Goal: Task Accomplishment & Management: Manage account settings

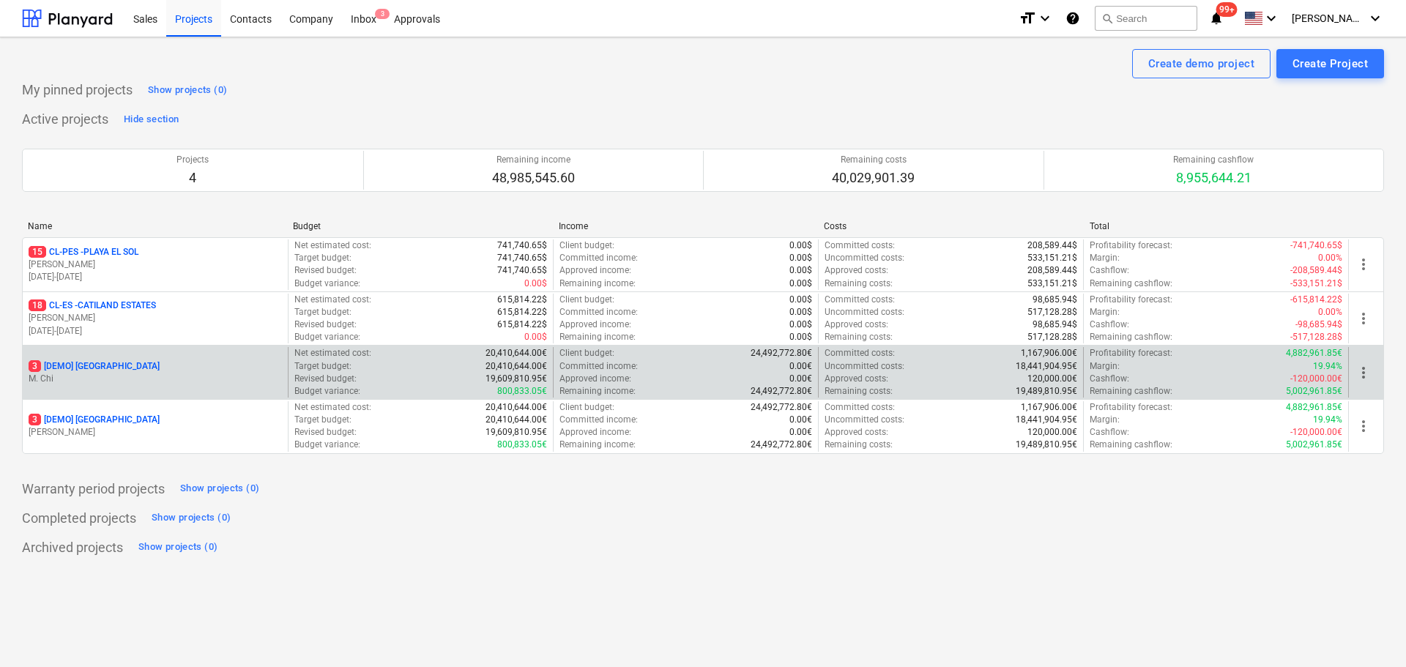
click at [1362, 374] on span "more_vert" at bounding box center [1364, 373] width 18 height 18
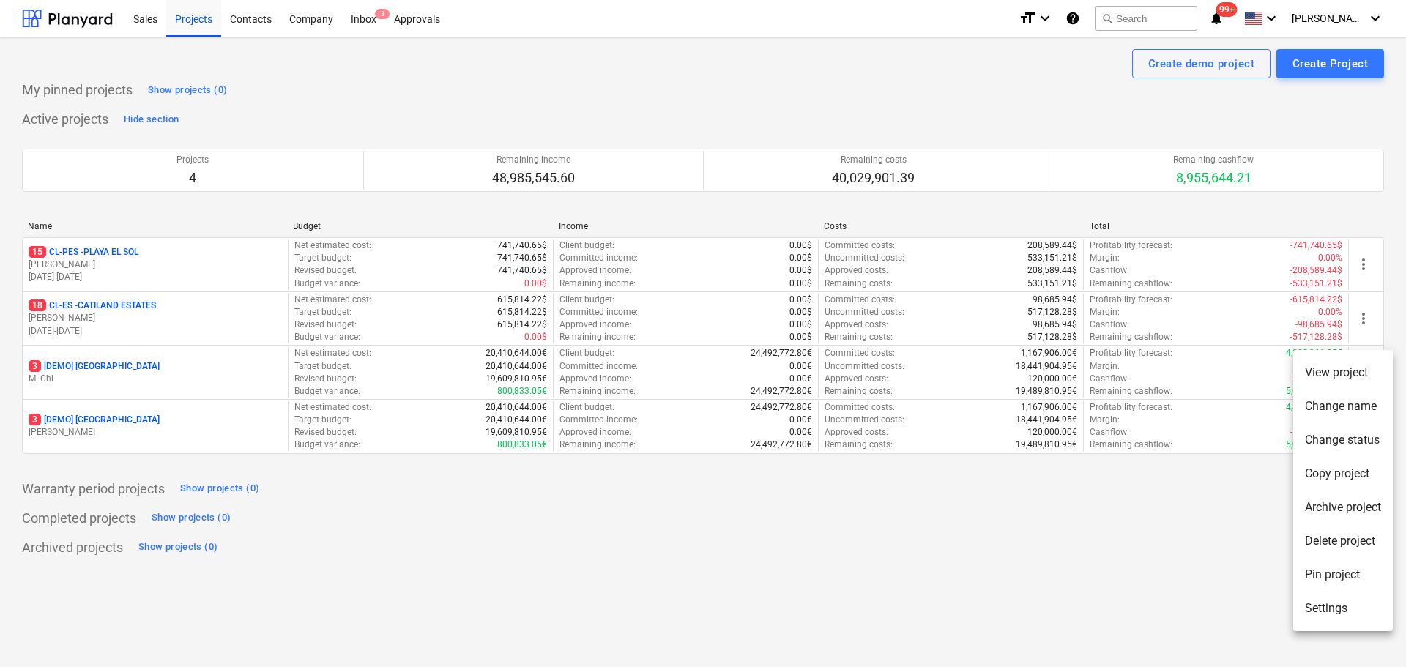
click at [1347, 544] on li "Delete project" at bounding box center [1344, 541] width 100 height 34
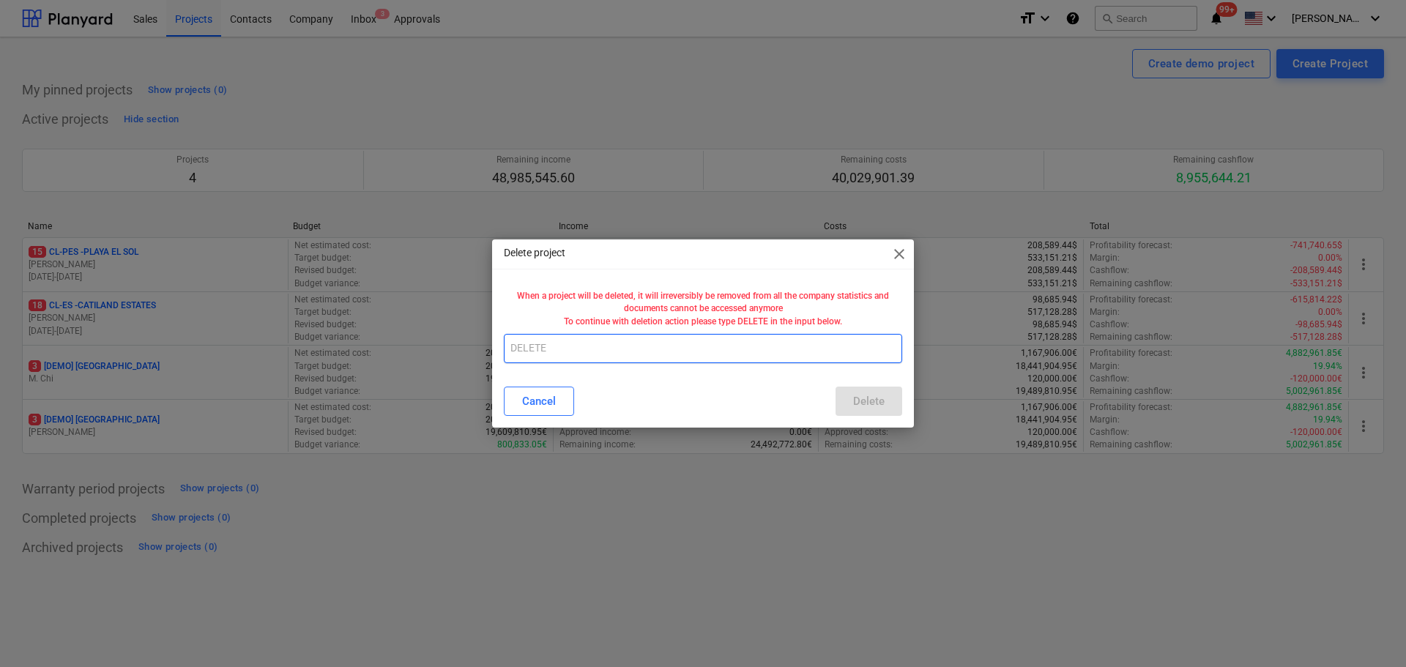
click at [639, 356] on input "text" at bounding box center [703, 348] width 398 height 29
type input "DELETE"
click at [906, 400] on div "Cancel Delete" at bounding box center [703, 401] width 416 height 41
click at [891, 403] on button "Delete" at bounding box center [869, 401] width 67 height 29
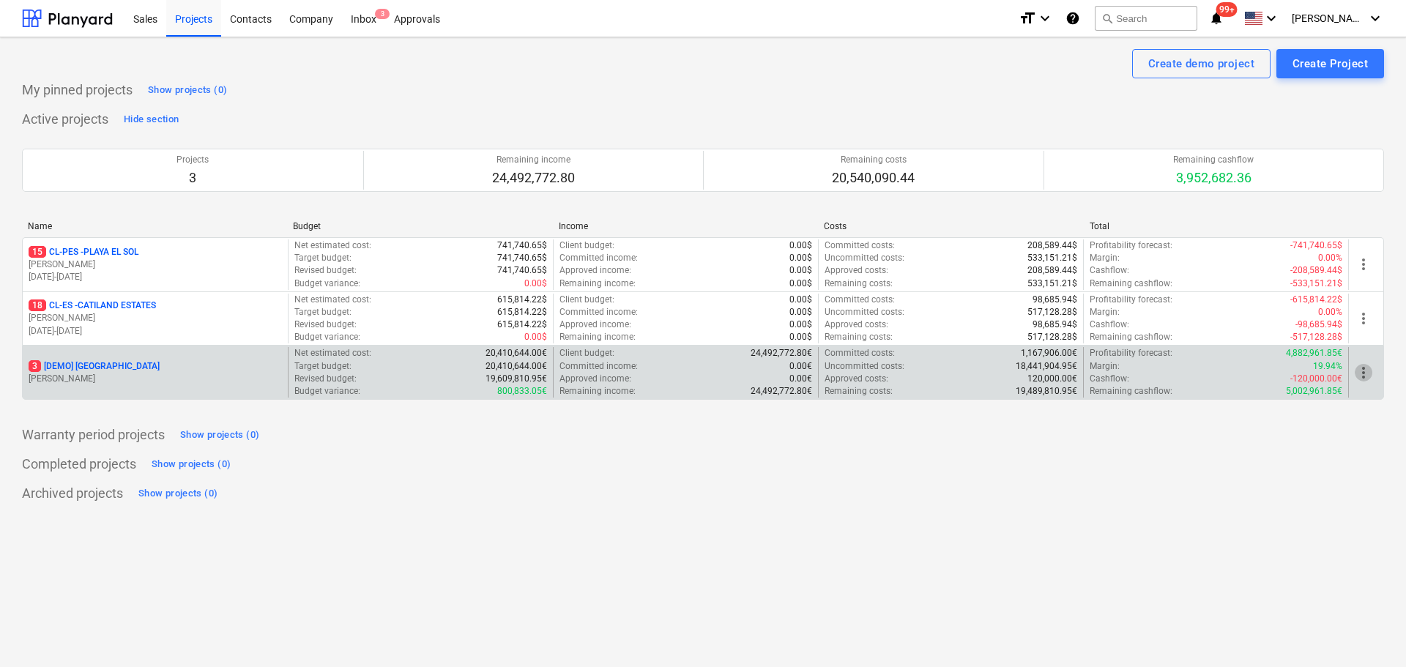
click at [1365, 372] on span "more_vert" at bounding box center [1364, 373] width 18 height 18
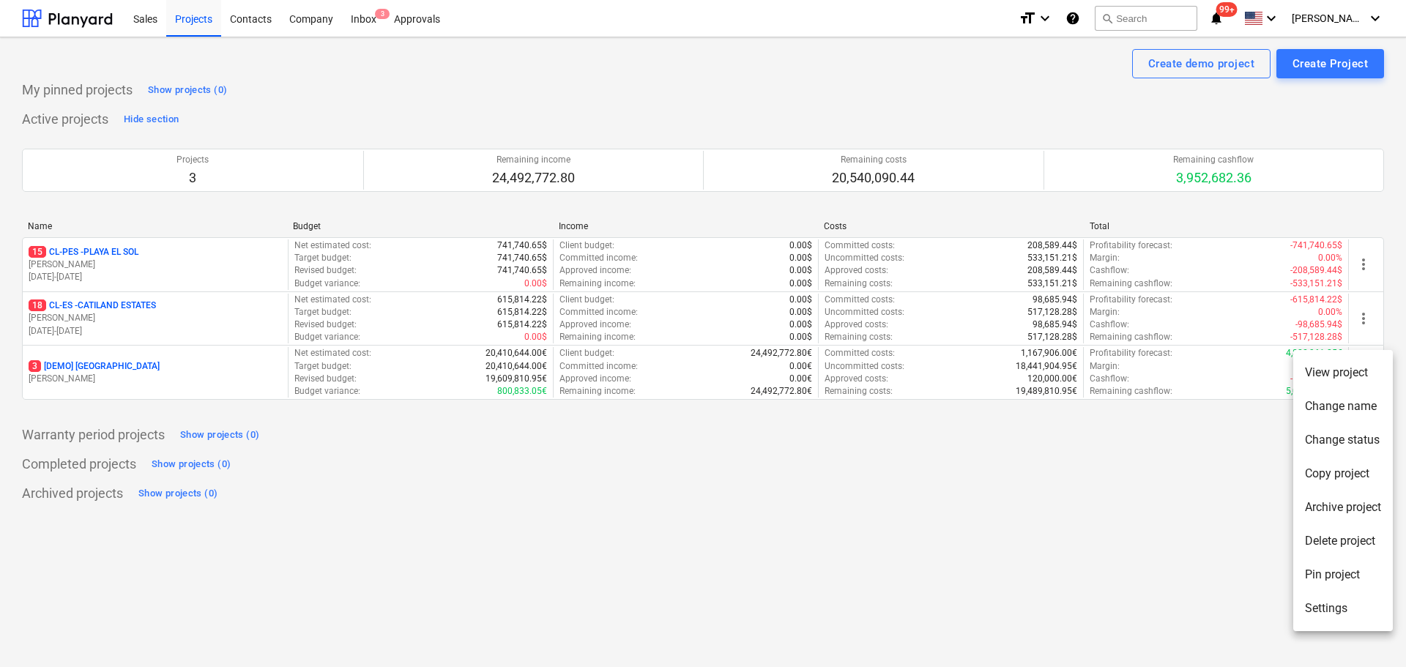
click at [1331, 533] on li "Delete project" at bounding box center [1344, 541] width 100 height 34
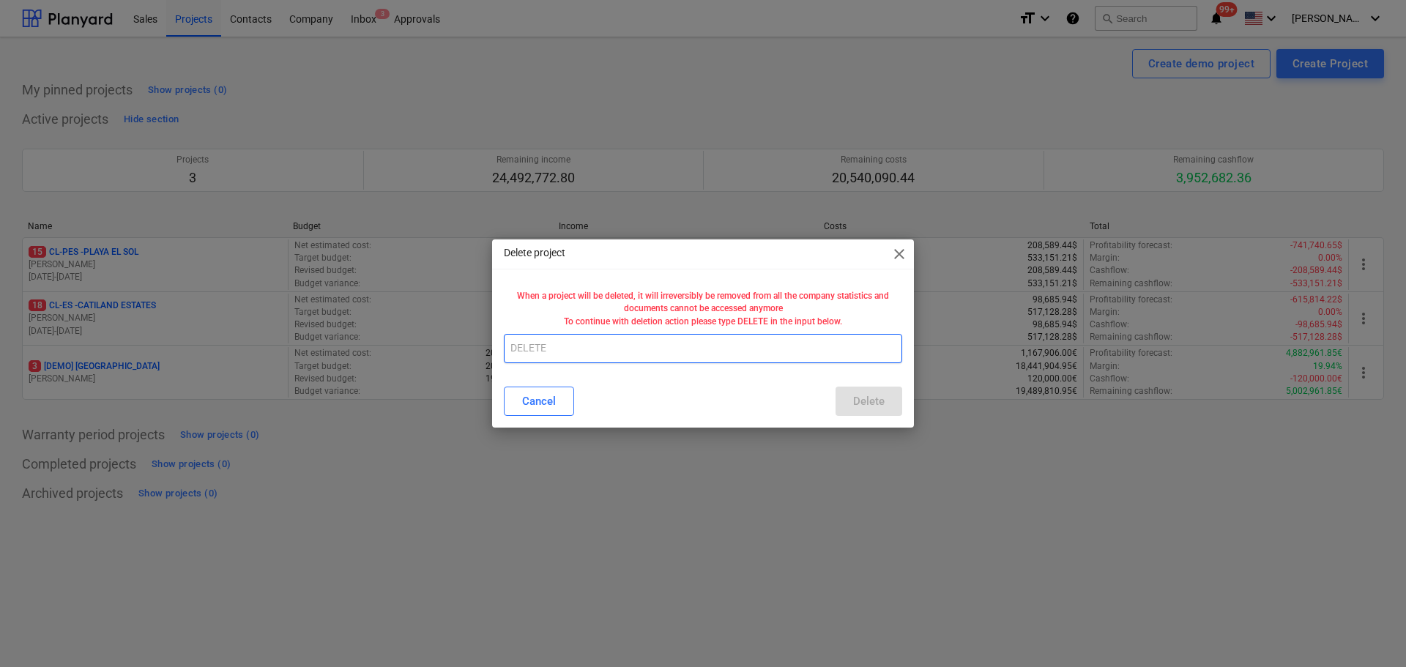
click at [595, 342] on input "text" at bounding box center [703, 348] width 398 height 29
type input "d"
type input "DELETE"
click at [870, 401] on div "Delete" at bounding box center [868, 401] width 31 height 19
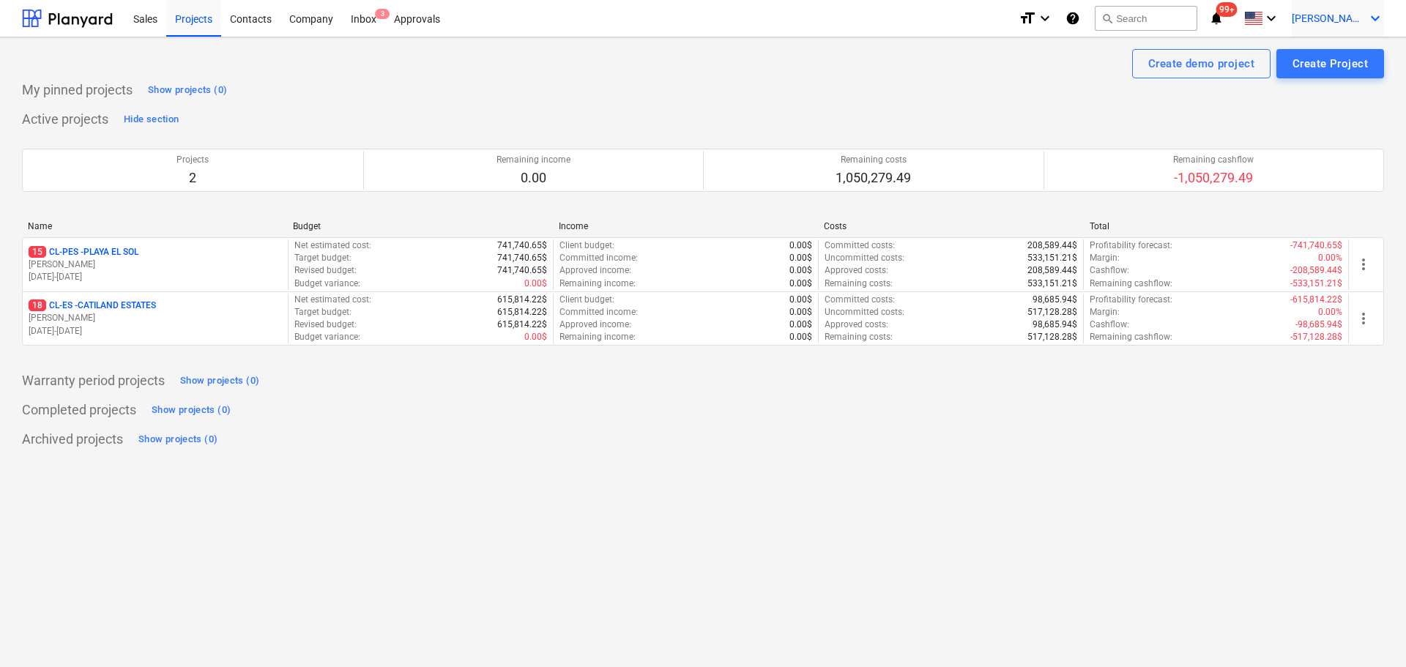
click at [1351, 24] on span "[PERSON_NAME]" at bounding box center [1328, 18] width 73 height 12
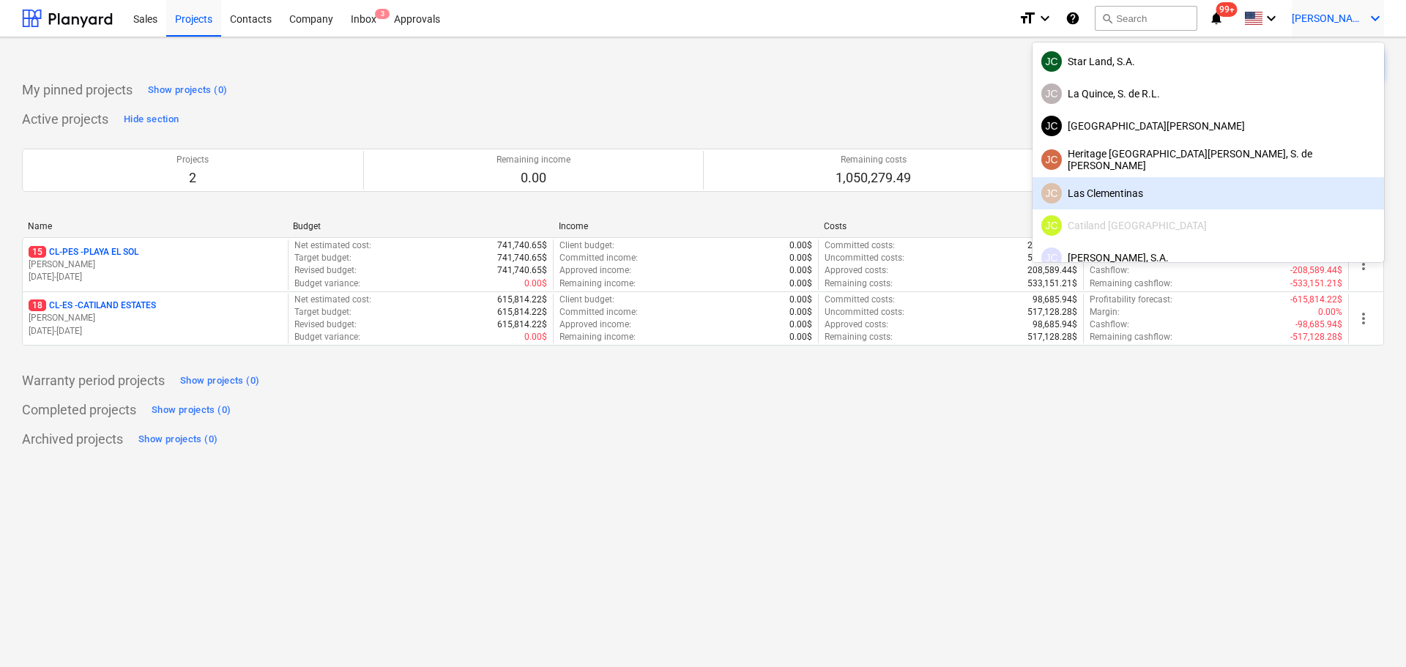
scroll to position [73, 0]
